Goal: Task Accomplishment & Management: Manage account settings

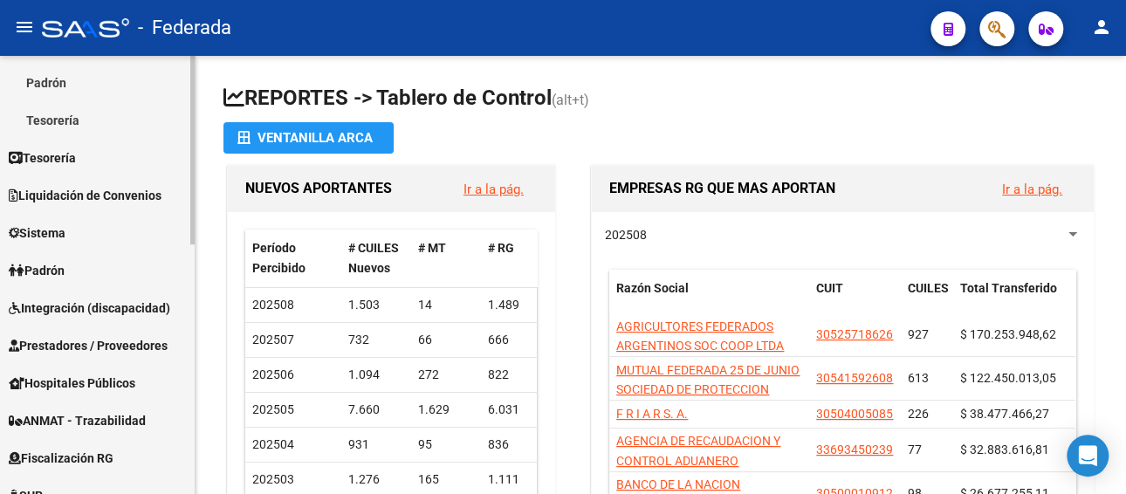
scroll to position [349, 0]
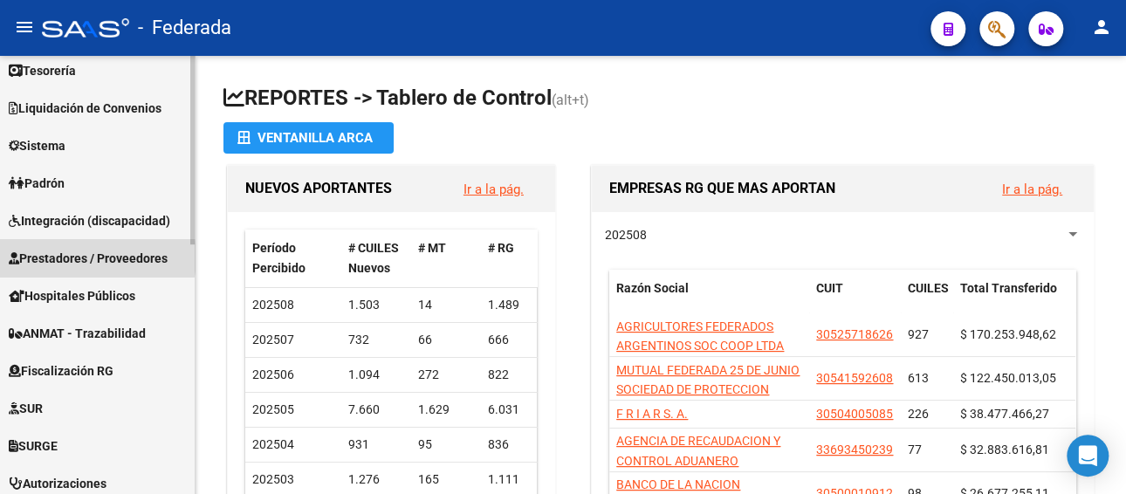
click at [72, 257] on span "Prestadores / Proveedores" at bounding box center [88, 258] width 159 height 19
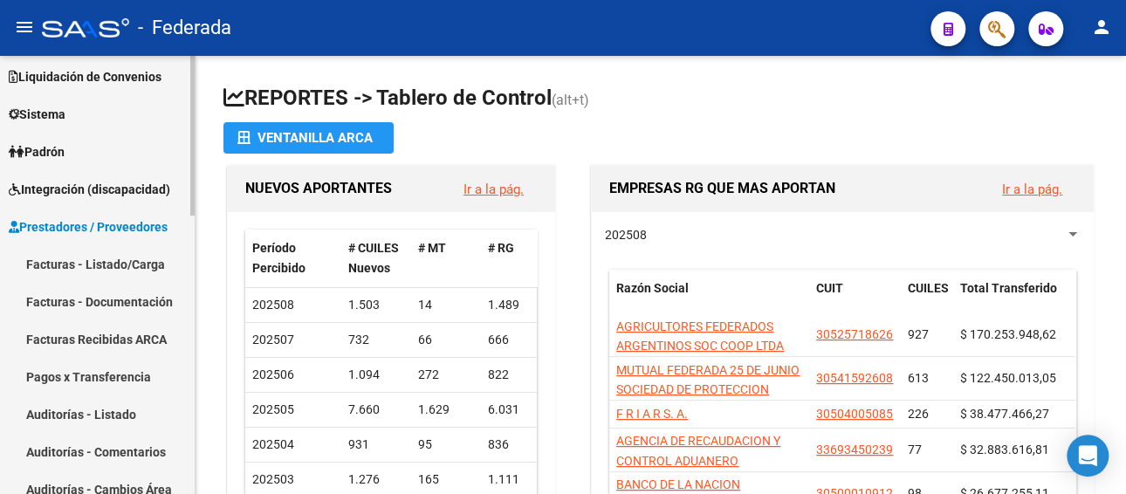
scroll to position [86, 0]
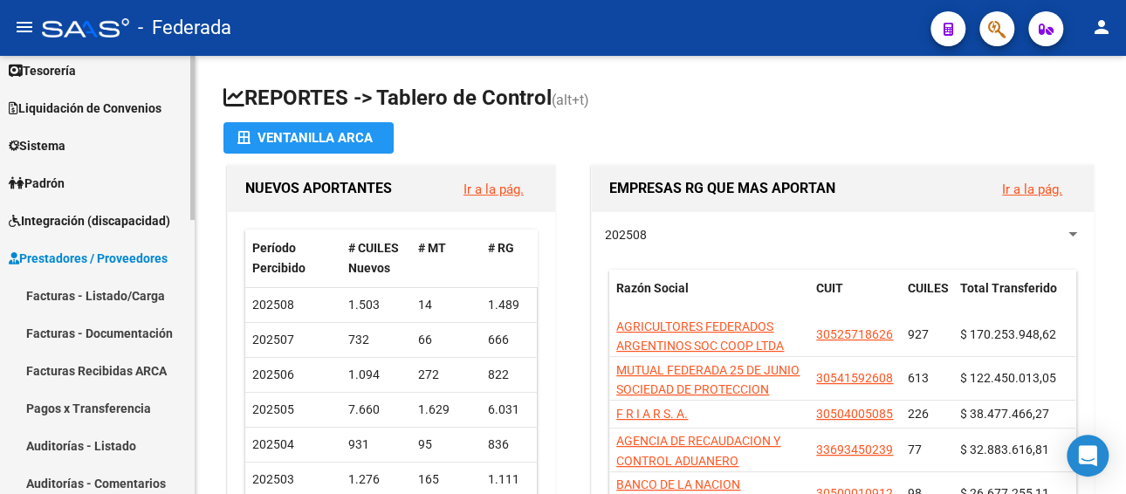
click at [76, 214] on span "Integración (discapacidad)" at bounding box center [89, 220] width 161 height 19
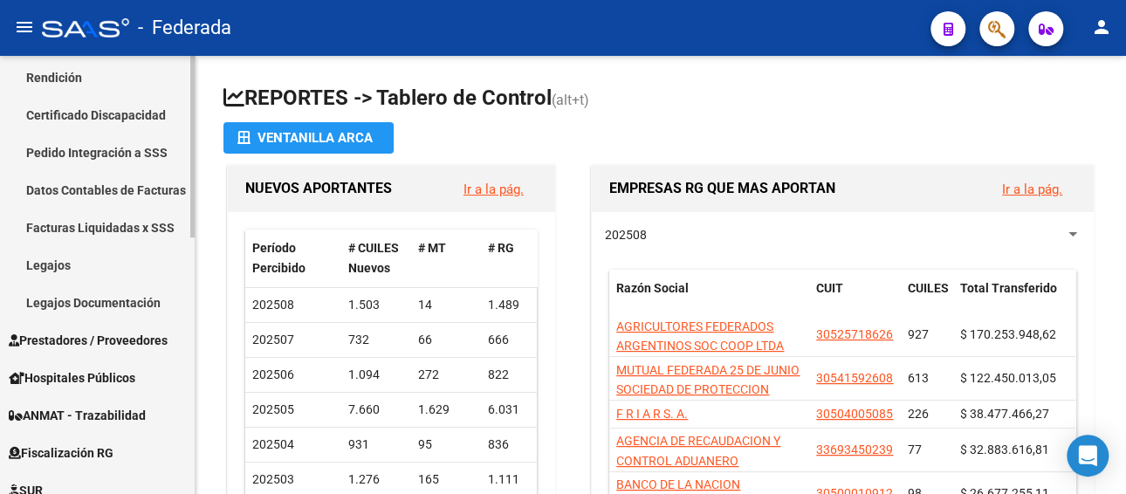
scroll to position [261, 0]
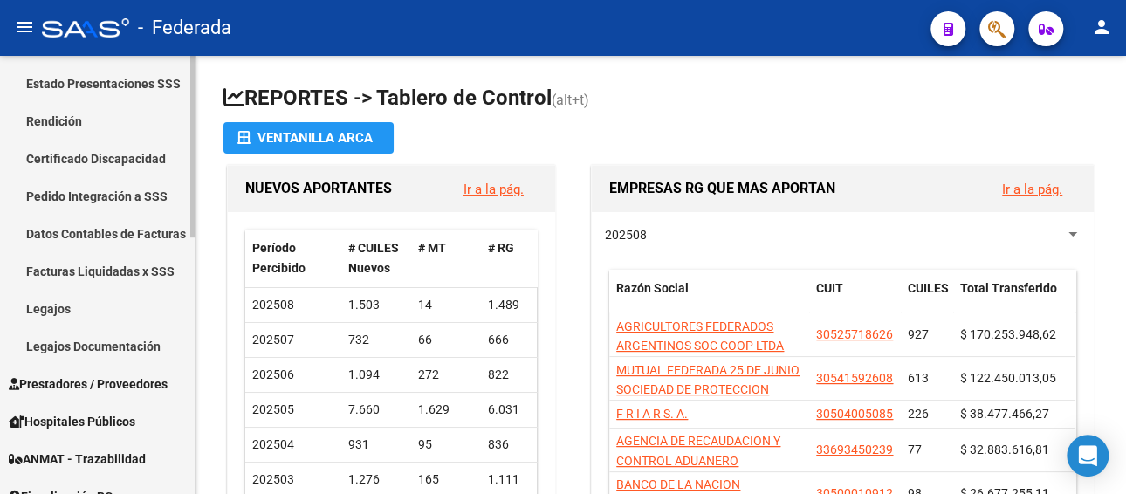
click at [72, 340] on link "Legajos Documentación" at bounding box center [97, 346] width 195 height 38
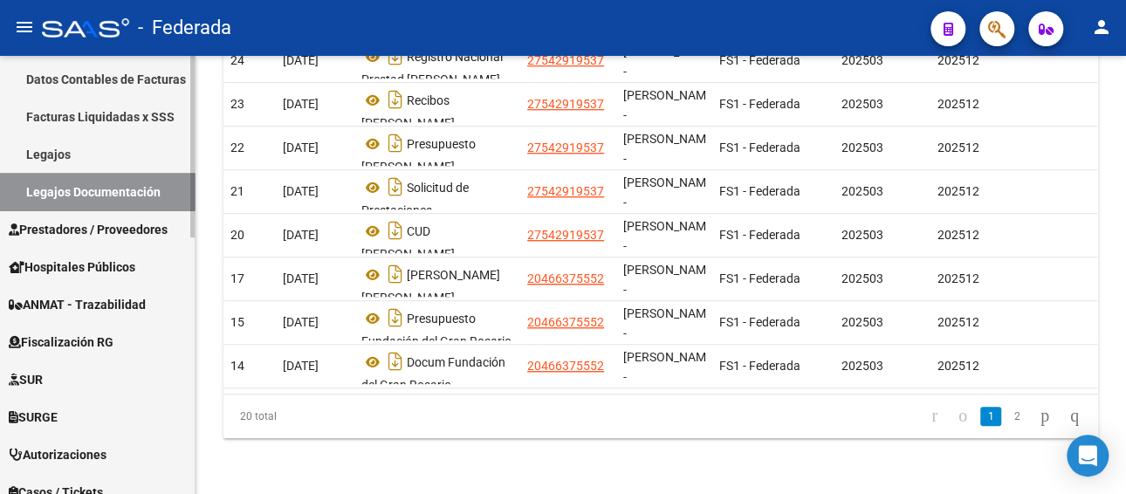
scroll to position [436, 0]
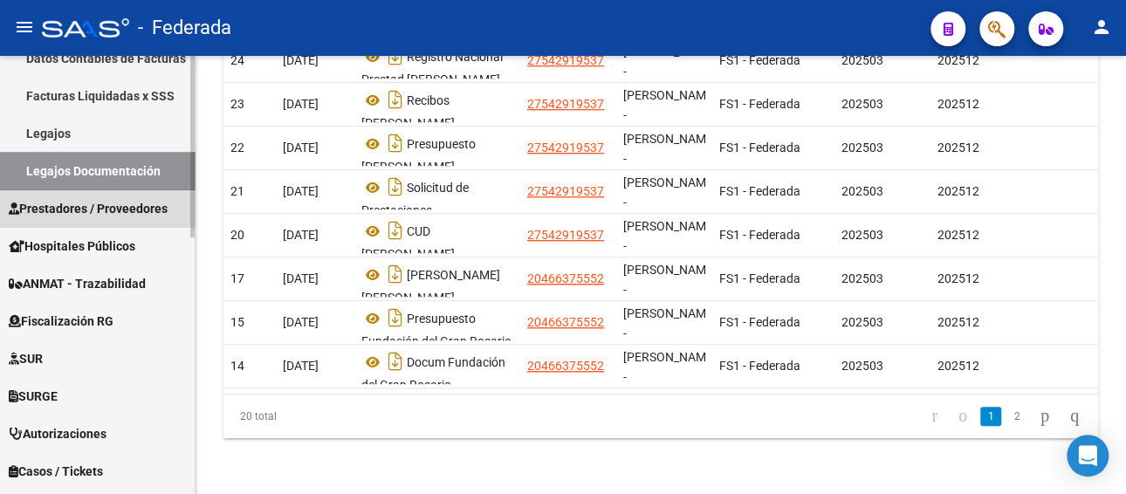
click at [76, 204] on span "Prestadores / Proveedores" at bounding box center [88, 208] width 159 height 19
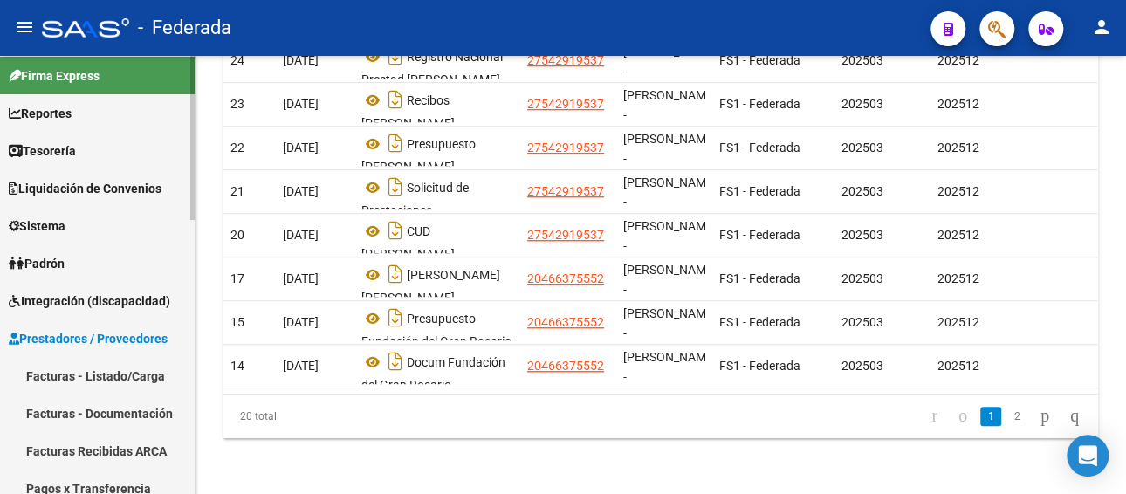
scroll to position [87, 0]
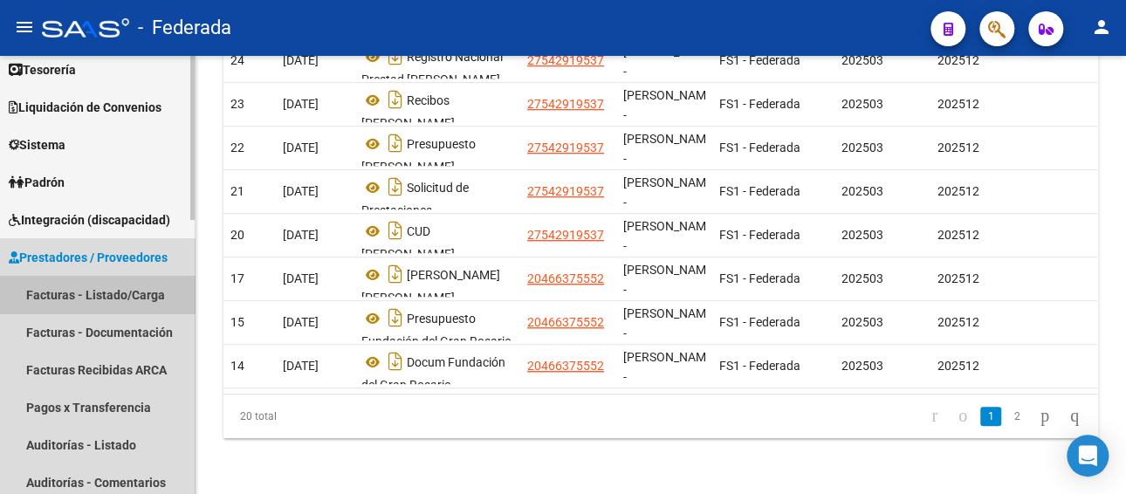
click at [101, 291] on link "Facturas - Listado/Carga" at bounding box center [97, 295] width 195 height 38
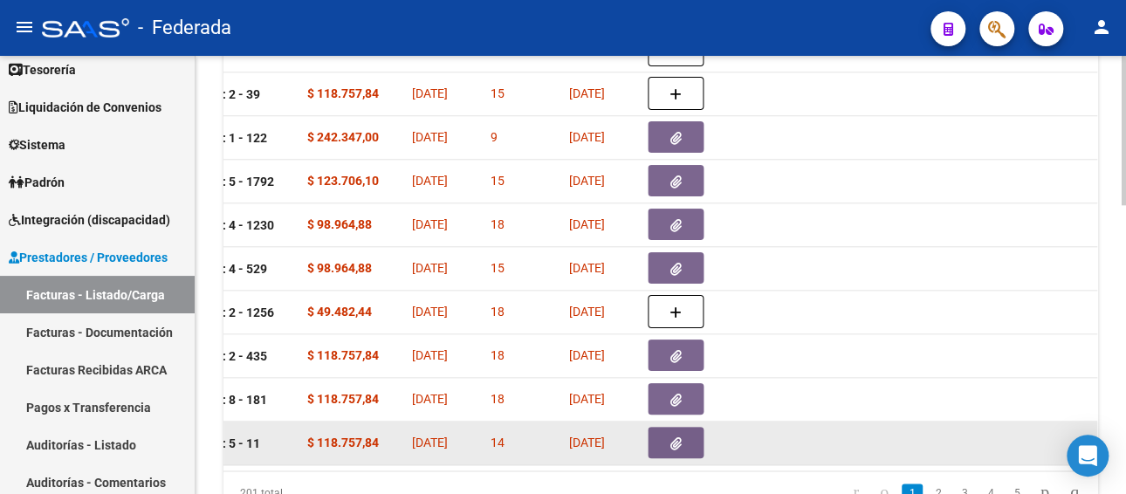
scroll to position [761, 0]
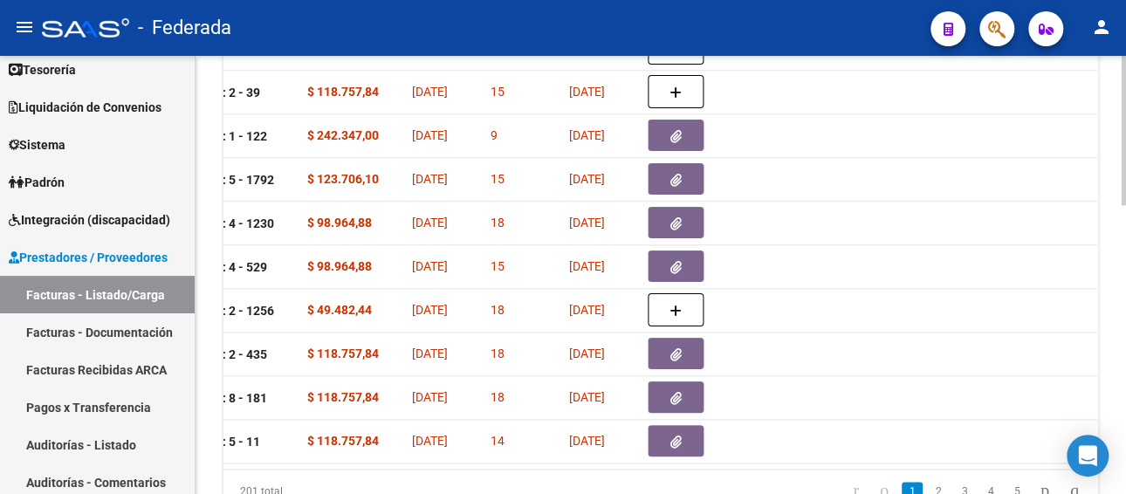
click at [848, 482] on div "201 total 1 2 3 4 5" at bounding box center [660, 491] width 874 height 44
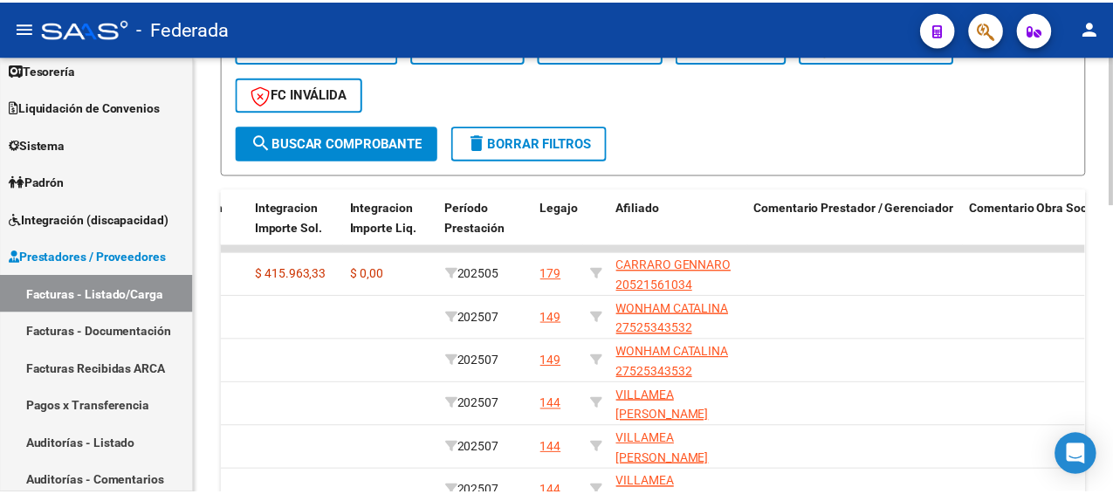
scroll to position [499, 0]
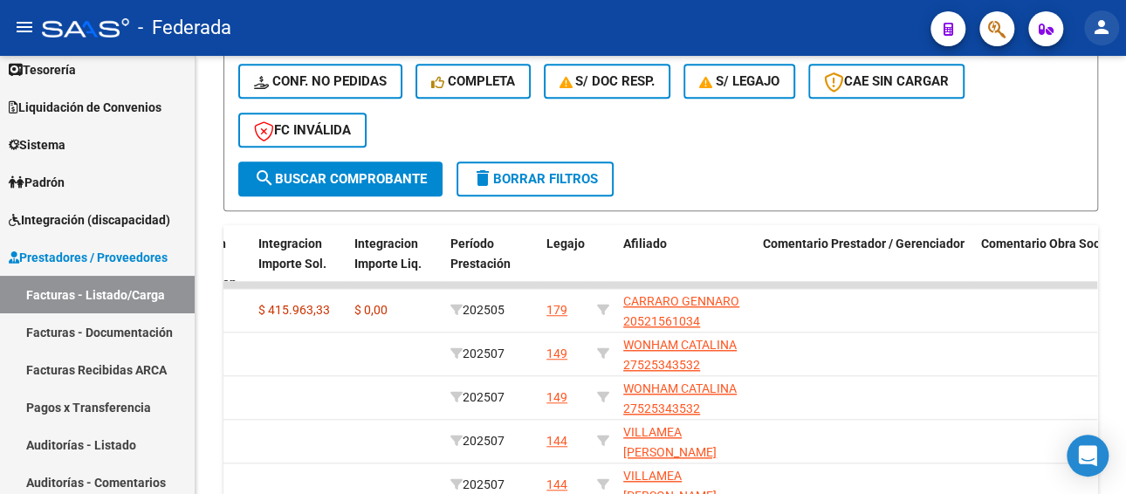
click at [1097, 33] on mat-icon "person" at bounding box center [1101, 27] width 21 height 21
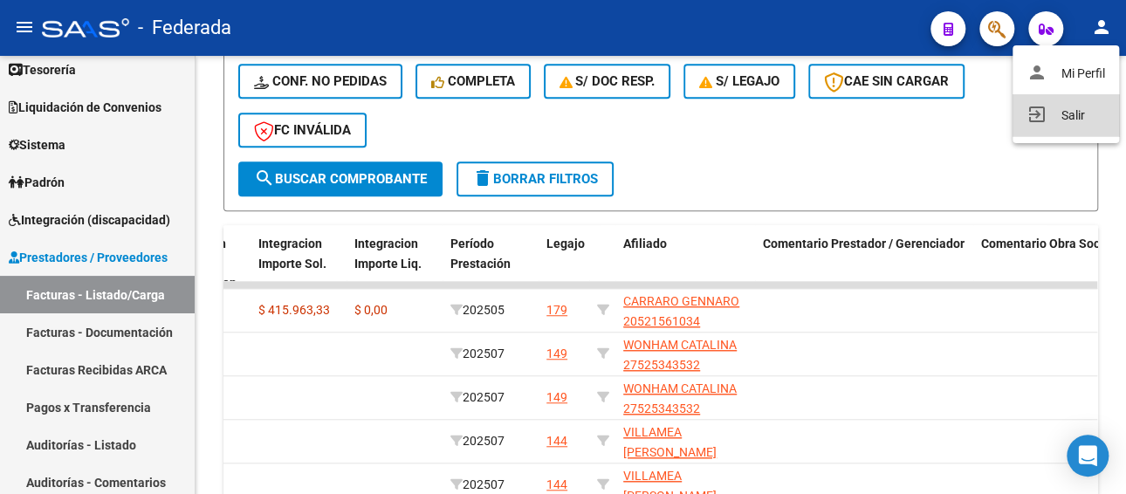
click at [1066, 112] on button "exit_to_app Salir" at bounding box center [1065, 115] width 106 height 42
